Goal: Information Seeking & Learning: Check status

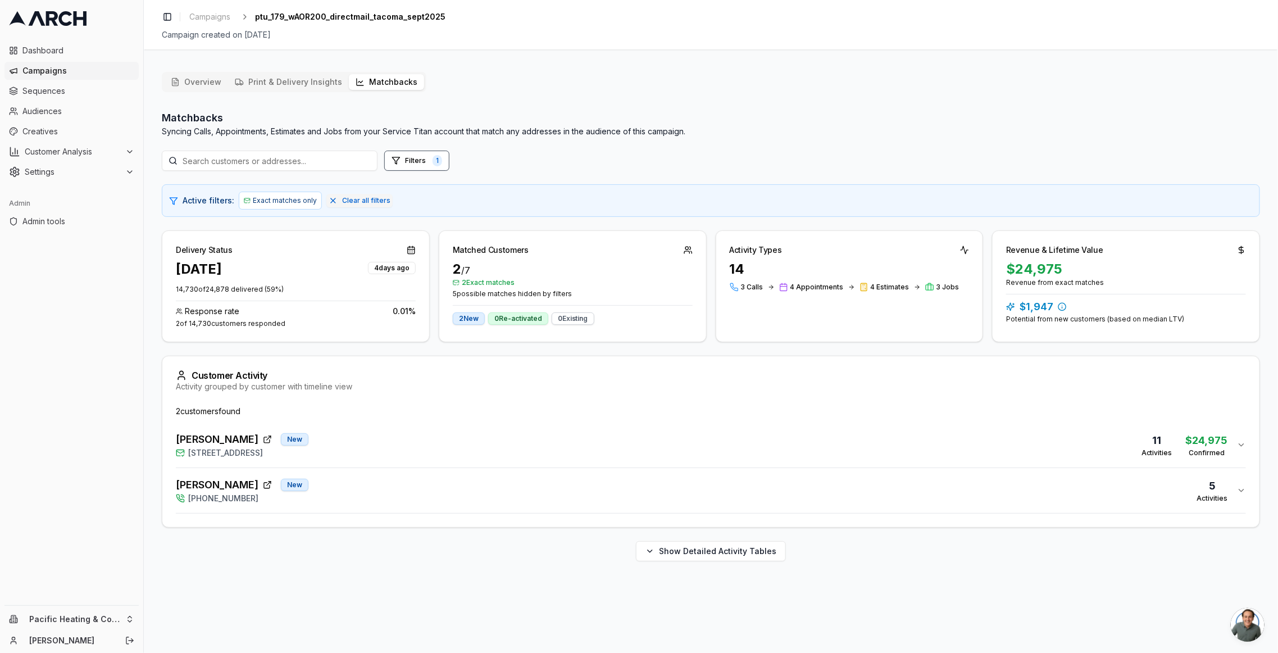
click at [388, 84] on button "Matchbacks" at bounding box center [386, 82] width 75 height 16
click at [747, 72] on div "Overview Print & Delivery Insights Matchbacks Matchbacks Syncing Calls, Appoint…" at bounding box center [711, 316] width 1099 height 489
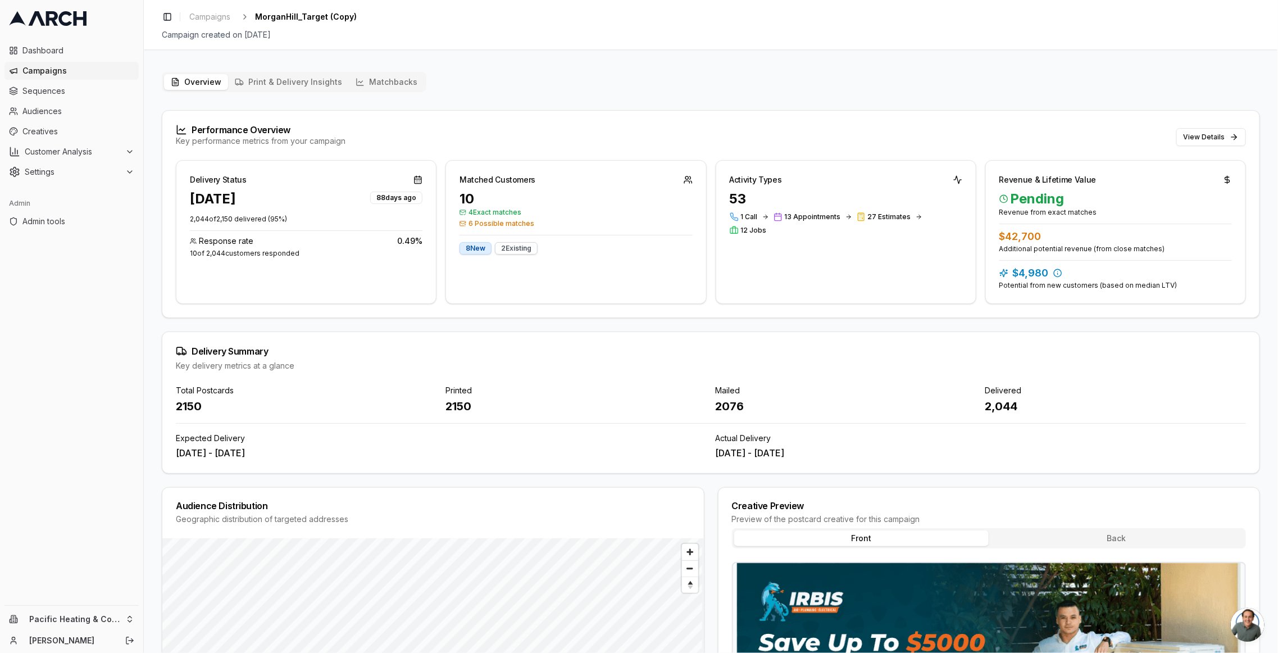
click at [1221, 147] on div "Performance Overview Key performance metrics from your campaign View Details" at bounding box center [711, 135] width 1098 height 49
click at [1217, 134] on button "View Details" at bounding box center [1212, 137] width 70 height 18
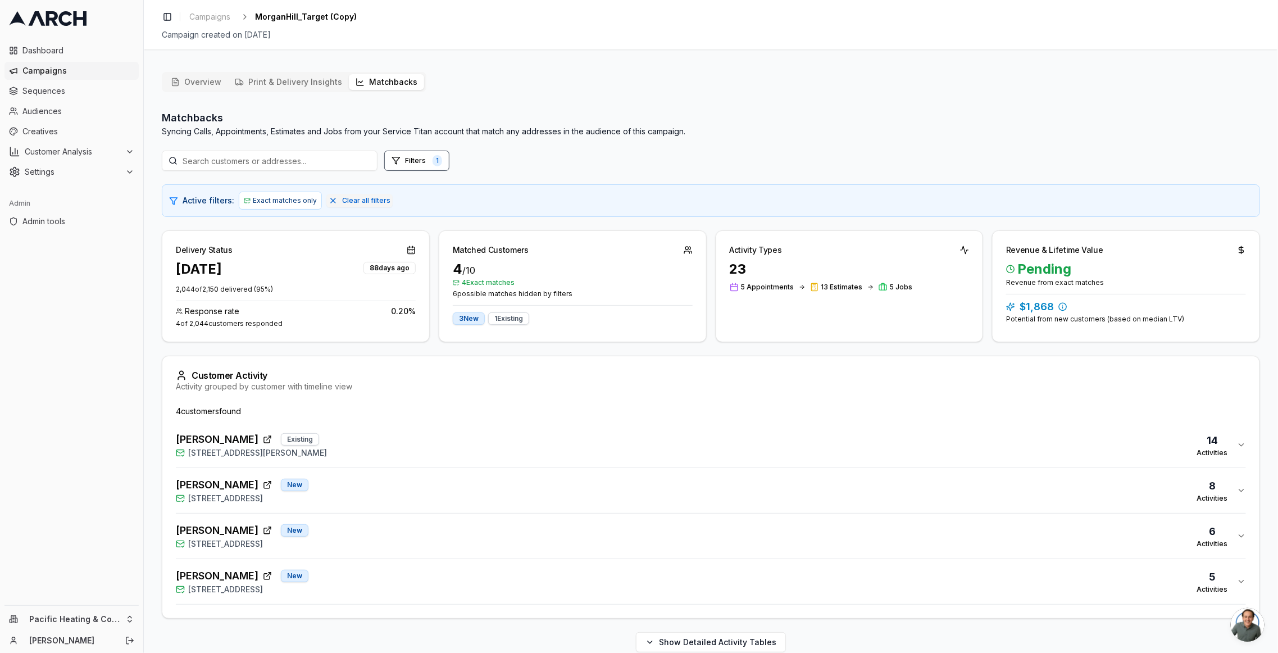
click at [492, 448] on div "Maria Martinez Existing 400 West Edmundson Avenue, Morgan Hill, CA 95037 14 Act…" at bounding box center [707, 445] width 1062 height 27
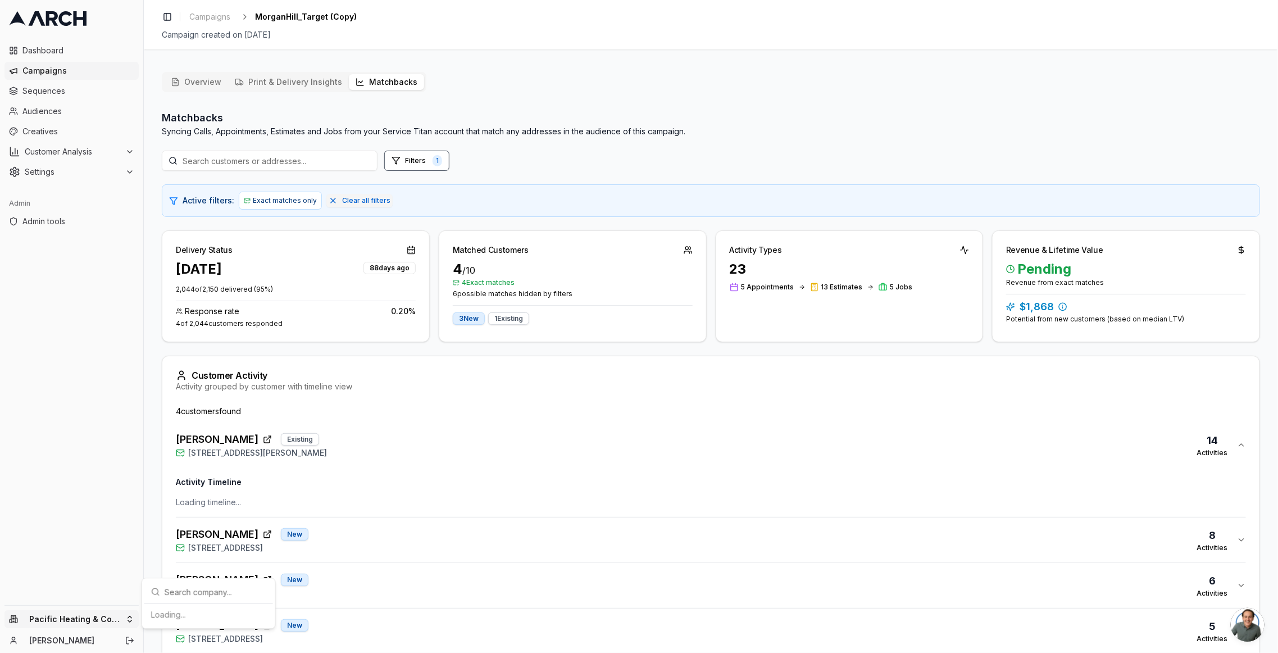
click at [102, 620] on html "Dashboard Campaigns Sequences Audiences Creatives Customer Analysis Settings Ad…" at bounding box center [639, 326] width 1278 height 653
click at [202, 442] on input "text" at bounding box center [216, 445] width 102 height 22
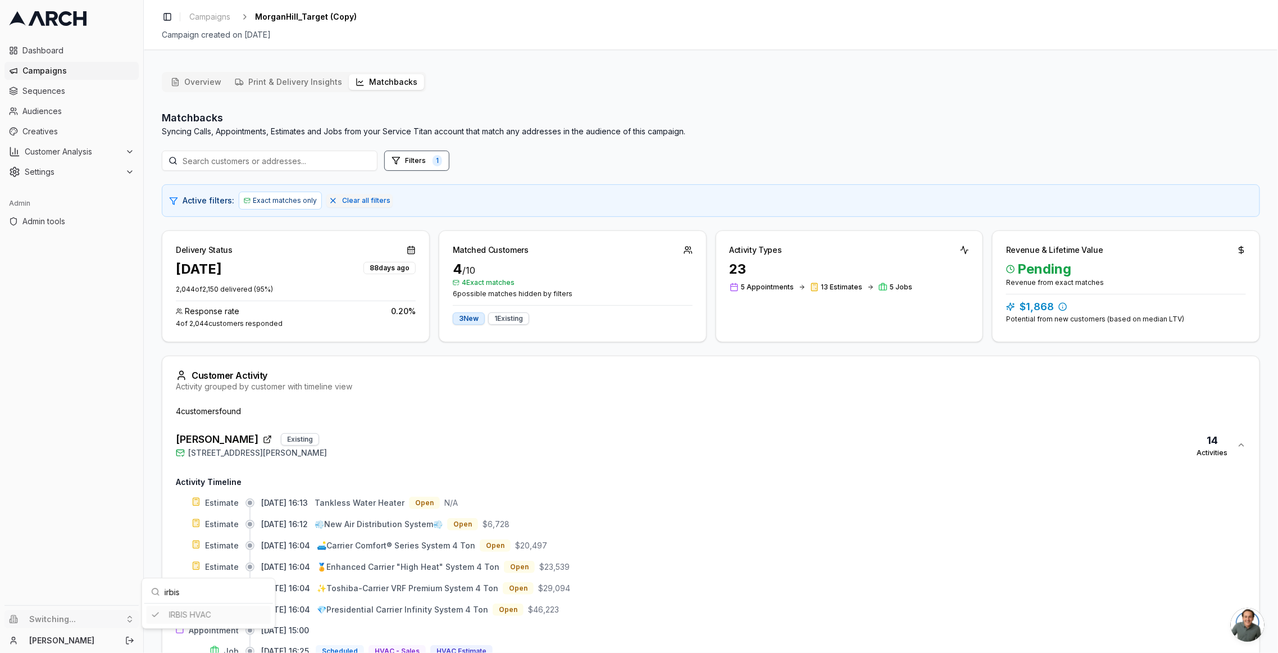
type input "irbis"
click at [510, 392] on html "Dashboard Campaigns Sequences Audiences Creatives Customer Analysis Settings Ad…" at bounding box center [639, 326] width 1278 height 653
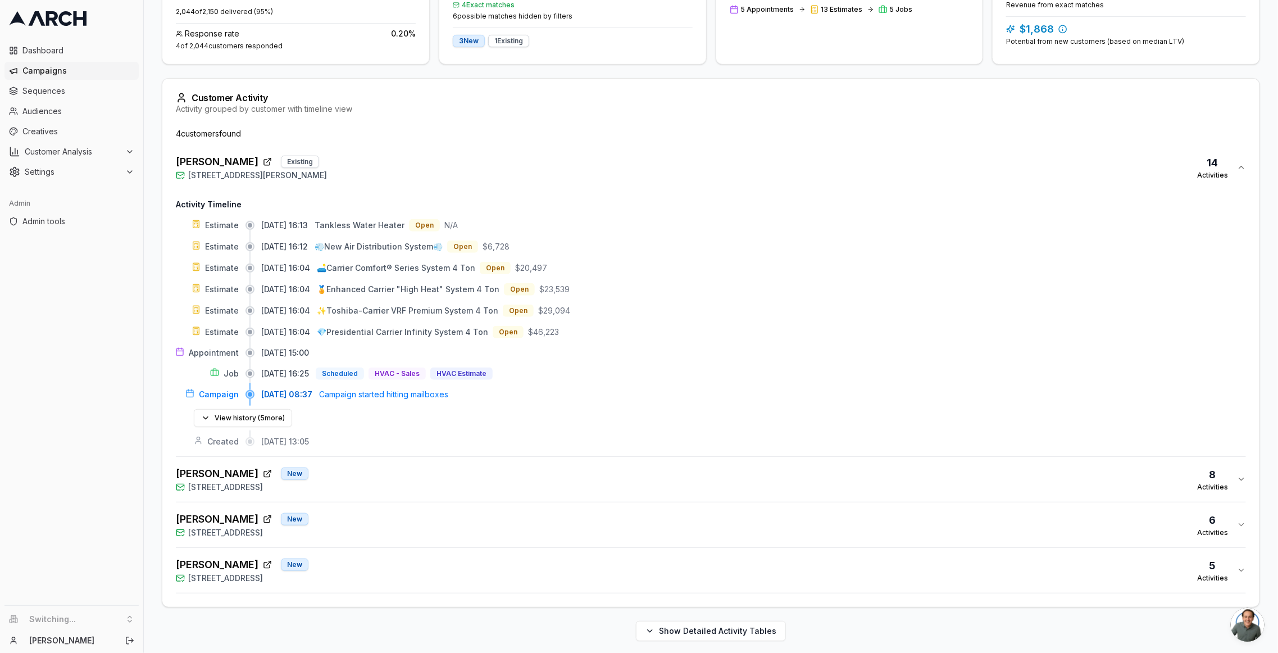
scroll to position [278, 0]
click at [488, 480] on div "Becky Hatakeyama New 16735 Fountain Avenue, Morgan Hill, CA 95037 8 Activities" at bounding box center [707, 478] width 1062 height 27
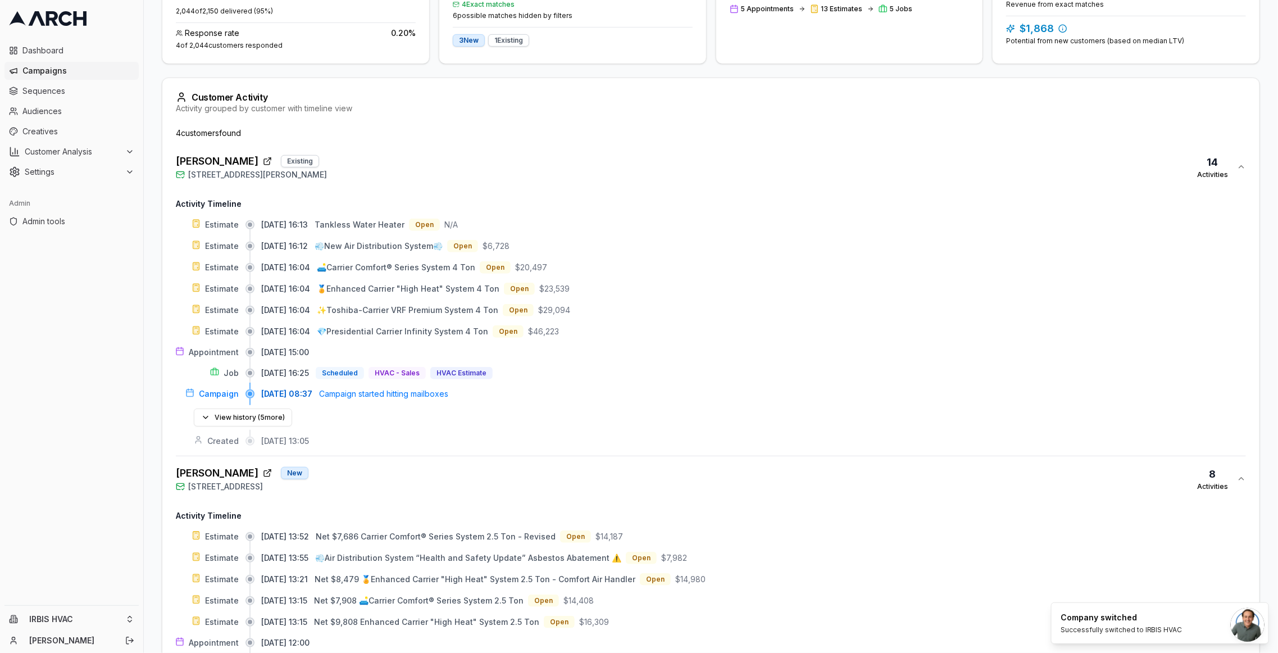
scroll to position [493, 0]
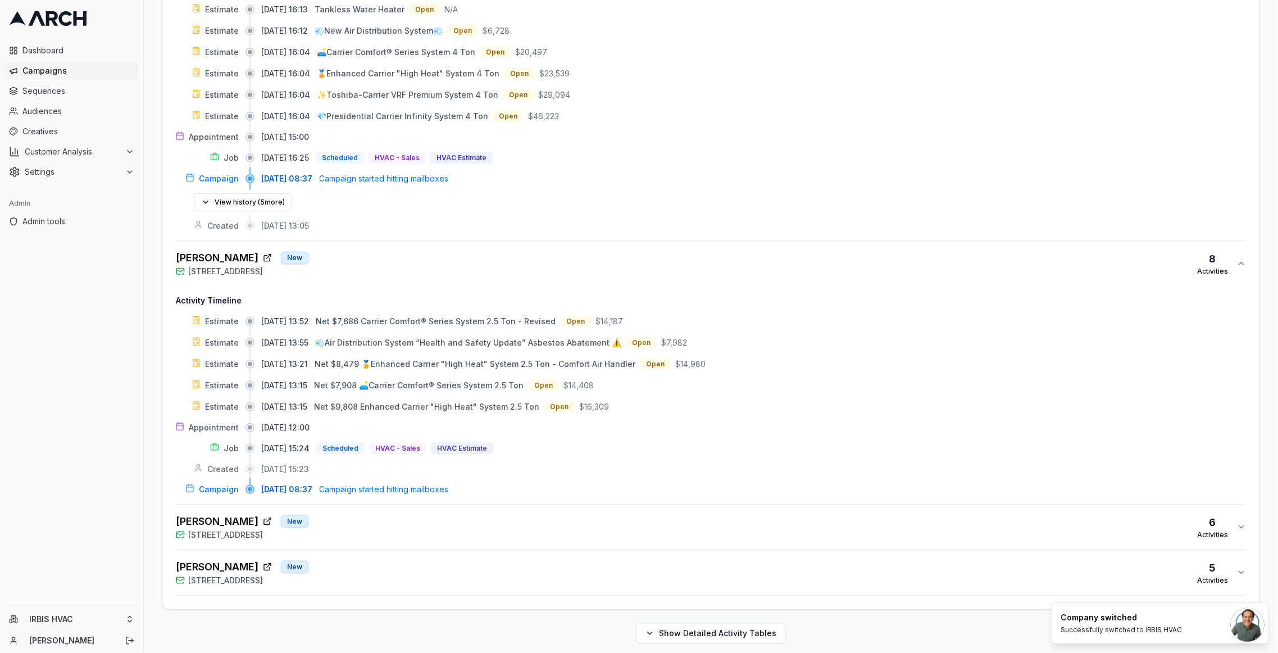
click at [485, 521] on div "Brandon Ring New 3825 Live Oak Lane, Morgan Hill, CA 95037 6 Activities" at bounding box center [707, 527] width 1062 height 27
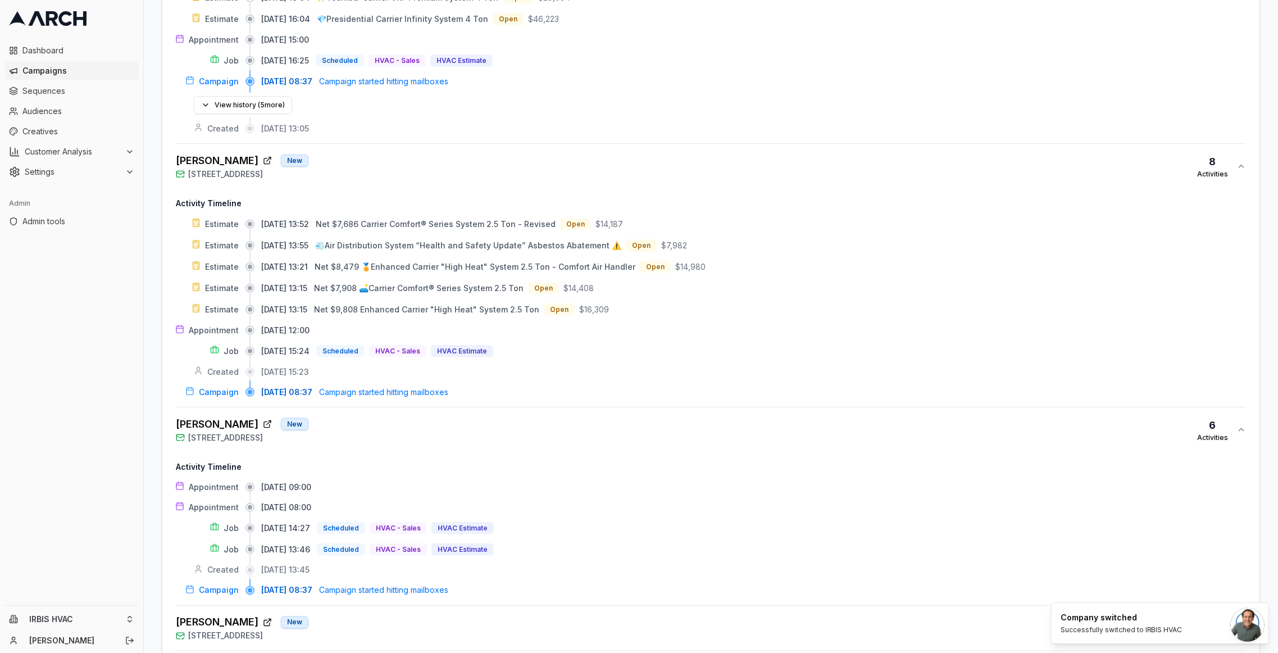
scroll to position [646, 0]
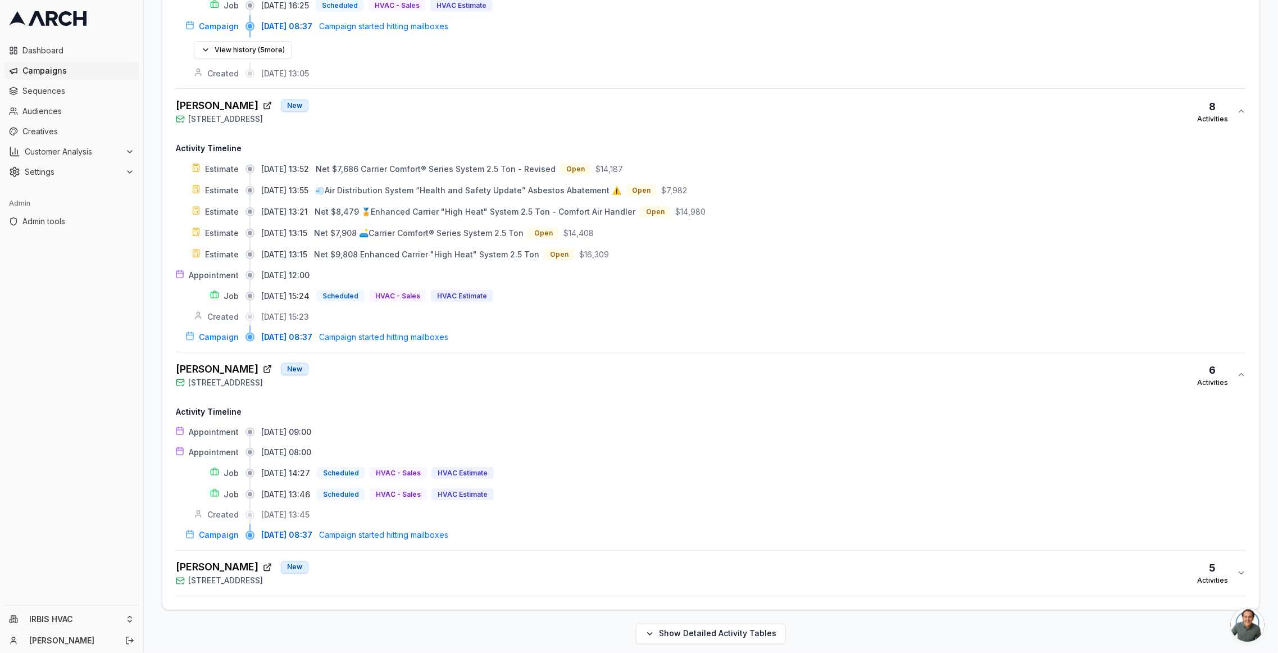
click at [473, 578] on button "Robert Benich New 1792 Pinecone Court, Morgan Hill, CA 95037 5 Activities" at bounding box center [711, 573] width 1071 height 45
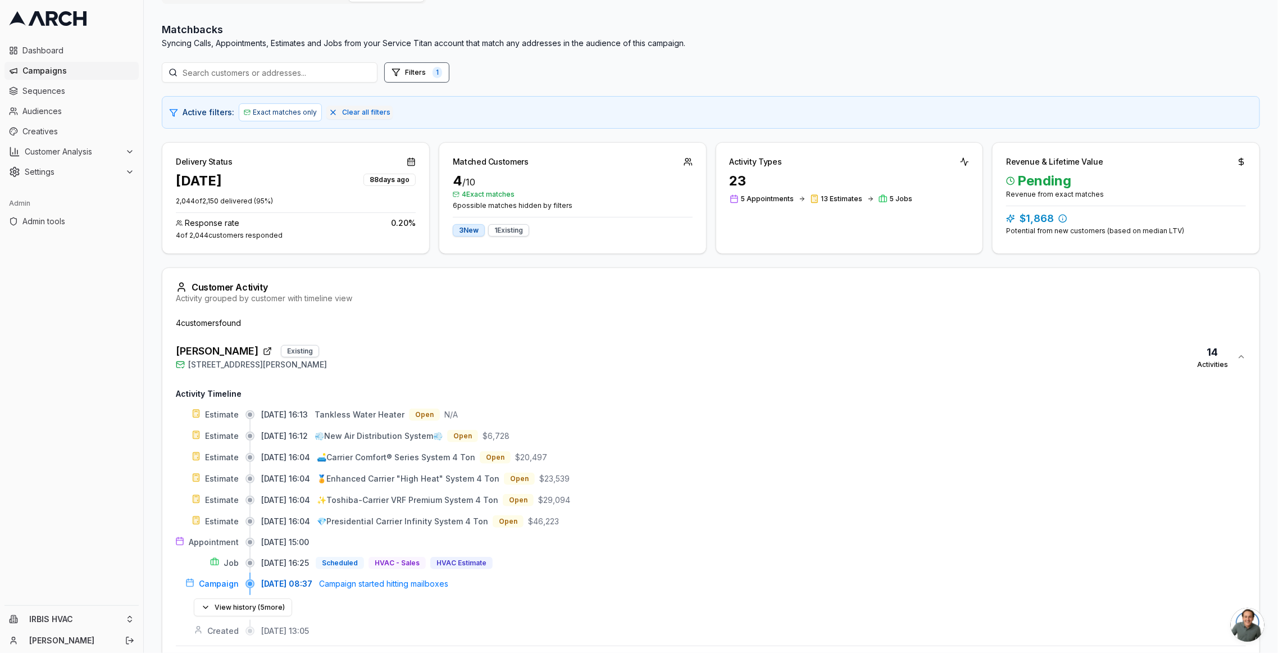
scroll to position [0, 0]
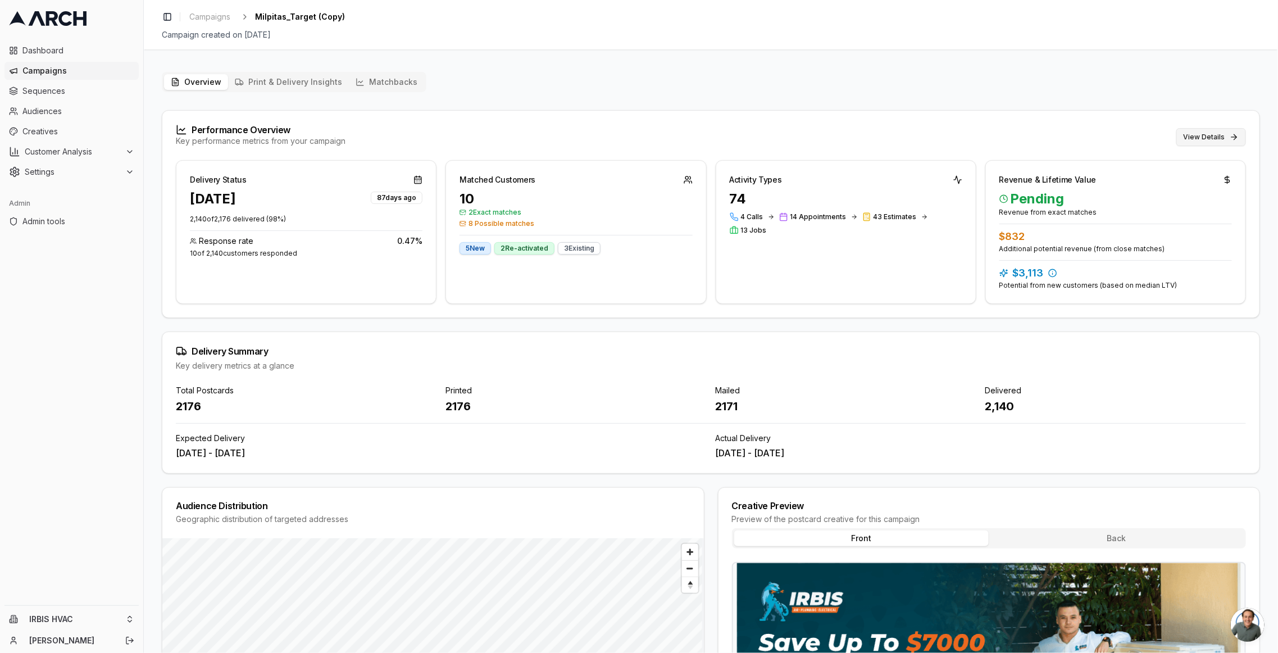
click at [1214, 136] on button "View Details" at bounding box center [1212, 137] width 70 height 18
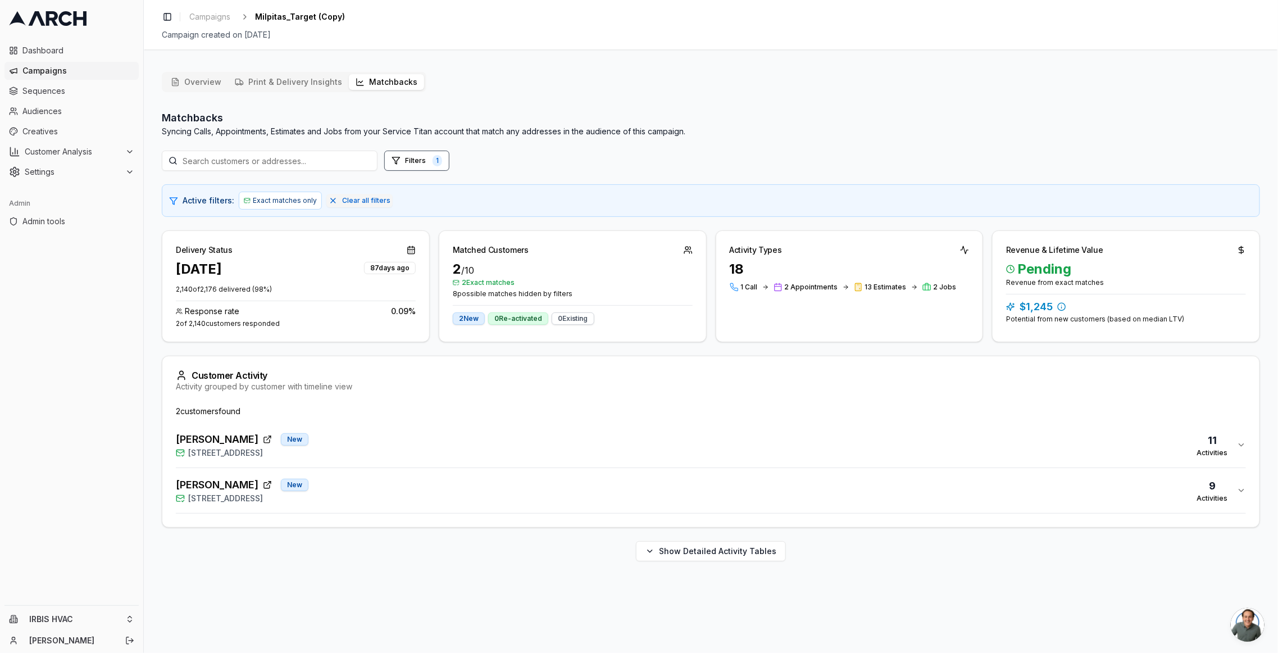
click at [623, 441] on div "Kathir Govind New 1549 Portola Drive, Milpitas, CA 95035 11 Activities" at bounding box center [707, 445] width 1062 height 27
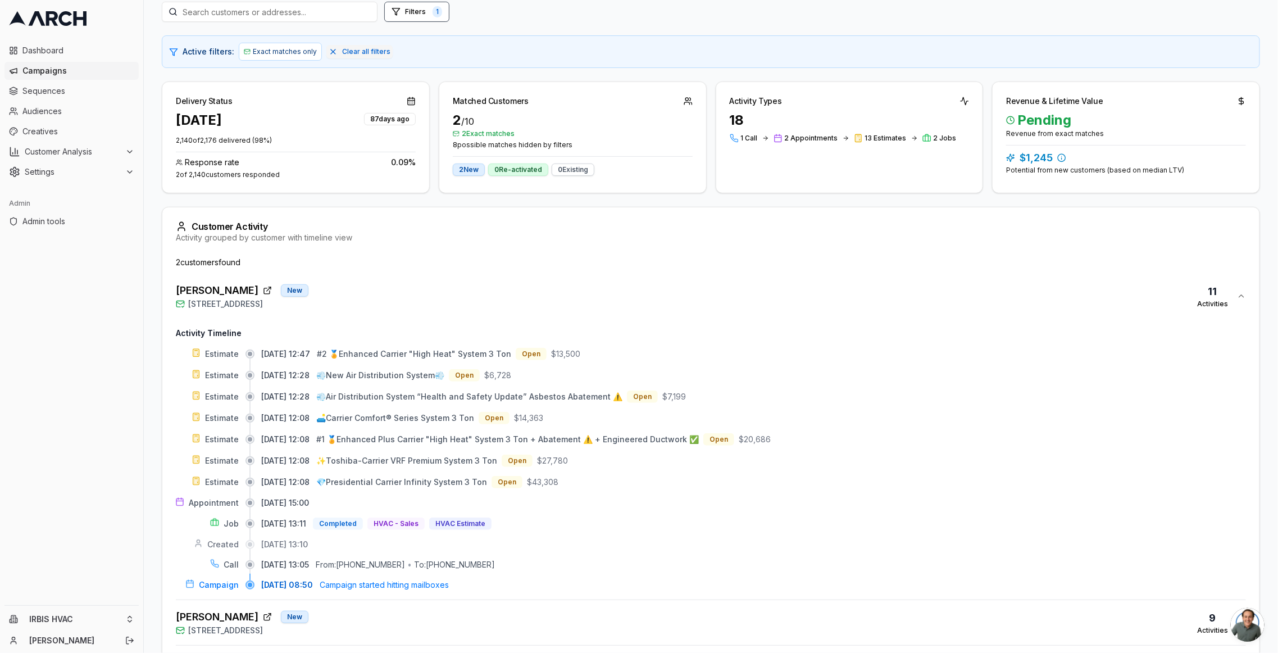
scroll to position [202, 0]
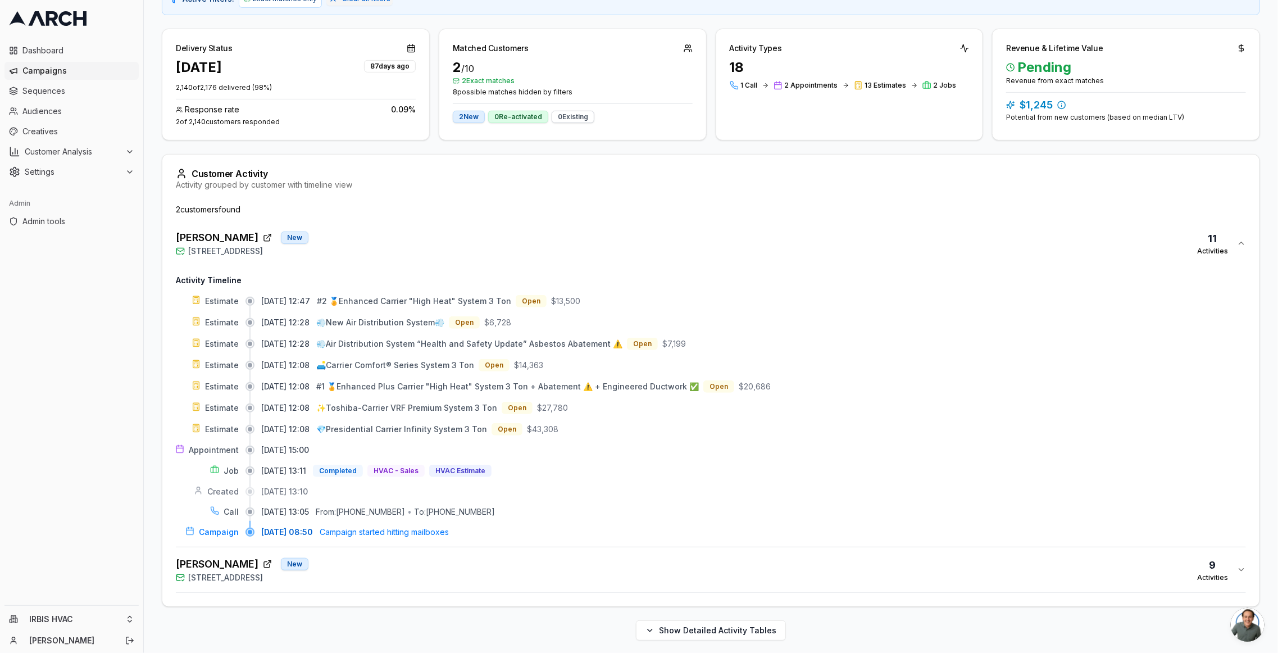
click at [616, 551] on button "Aswini Atibudhi New 1397 Yosemite Drive, Milpitas, CA 95035 9 Activities" at bounding box center [711, 569] width 1071 height 45
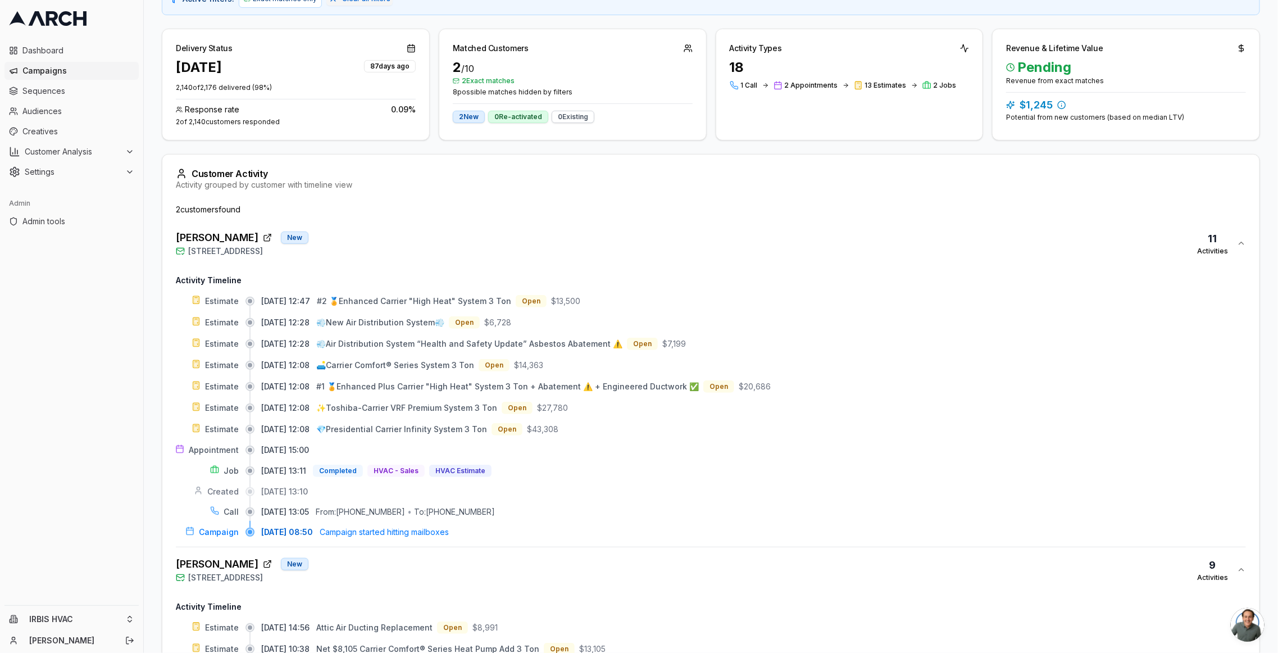
scroll to position [438, 0]
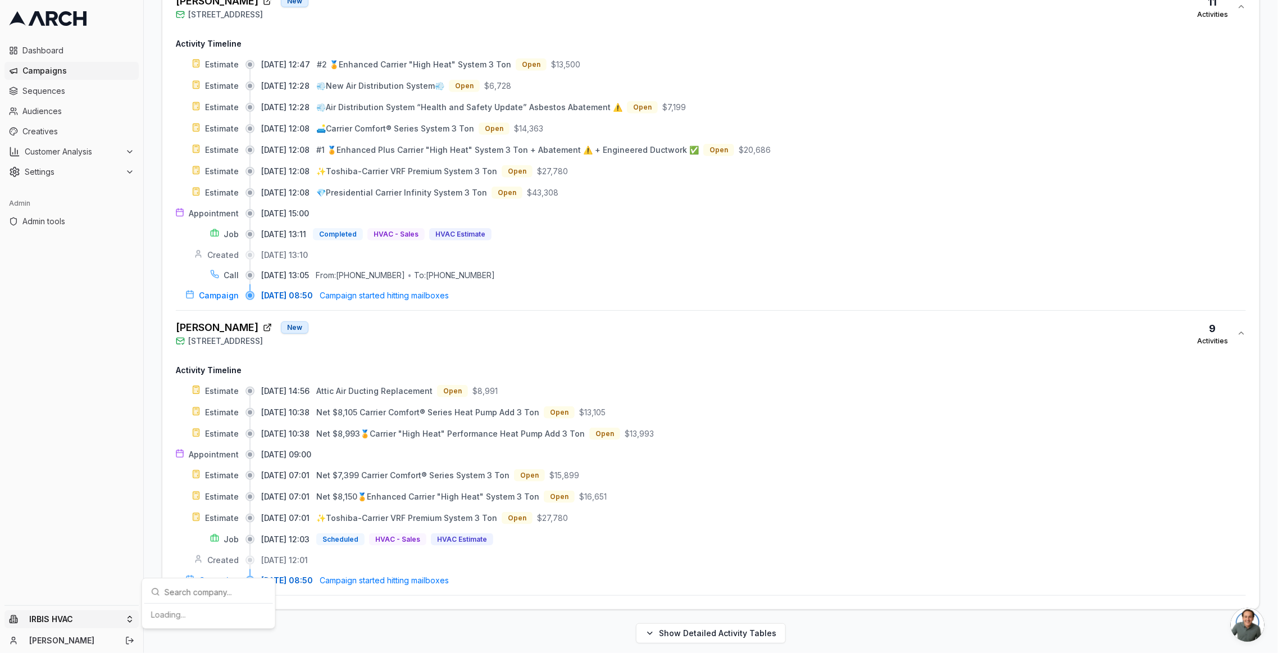
click at [119, 616] on html "Dashboard Campaigns Sequences Audiences Creatives Customer Analysis Settings Ad…" at bounding box center [639, 326] width 1278 height 653
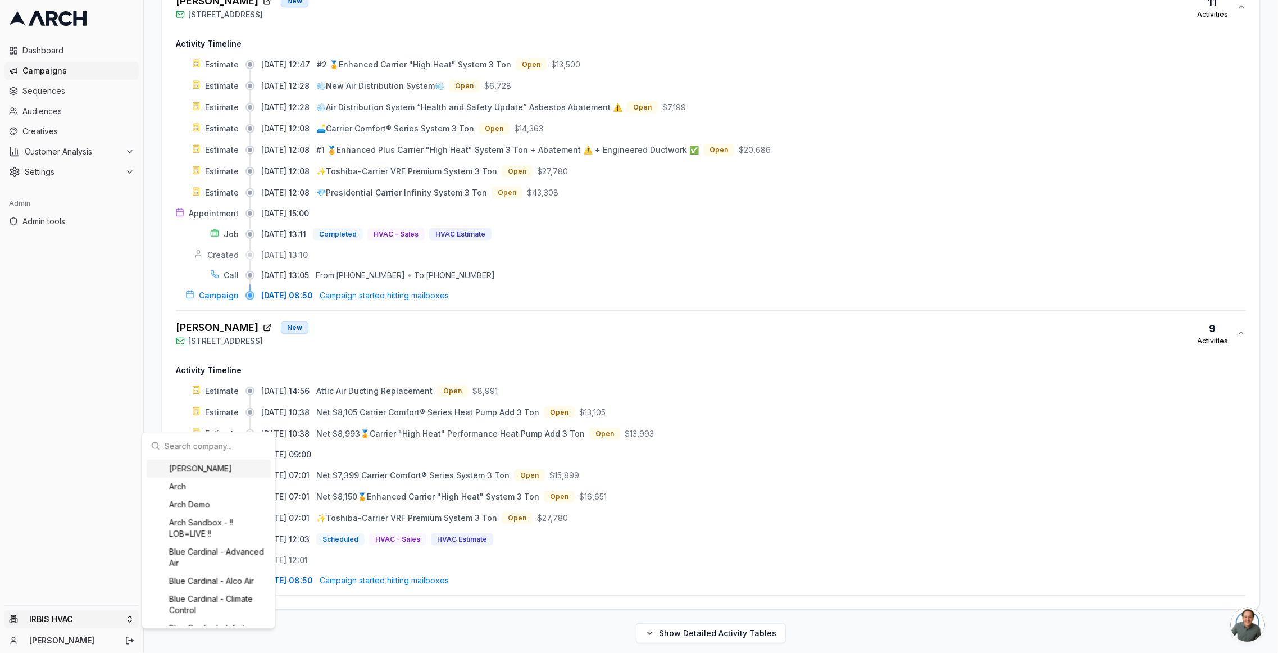
click at [205, 442] on input "text" at bounding box center [216, 445] width 102 height 22
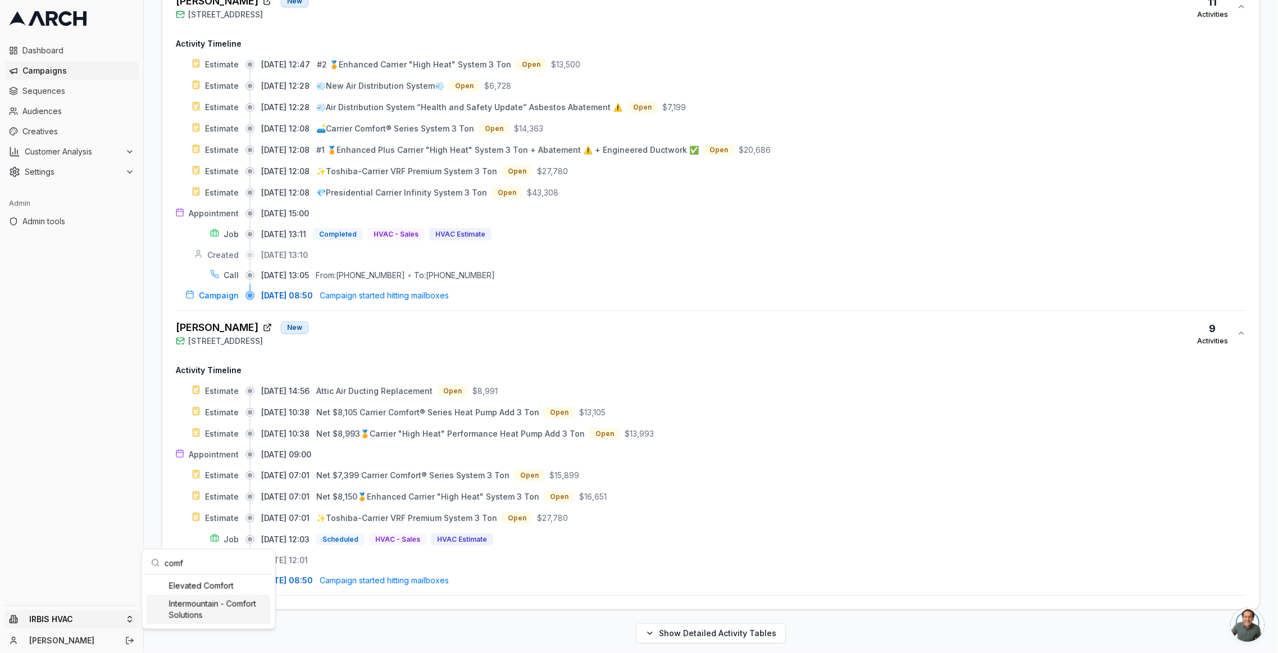
type input "comf"
click at [245, 613] on div "Intermountain - Comfort Solutions" at bounding box center [209, 609] width 124 height 29
